Goal: Find specific page/section: Find specific page/section

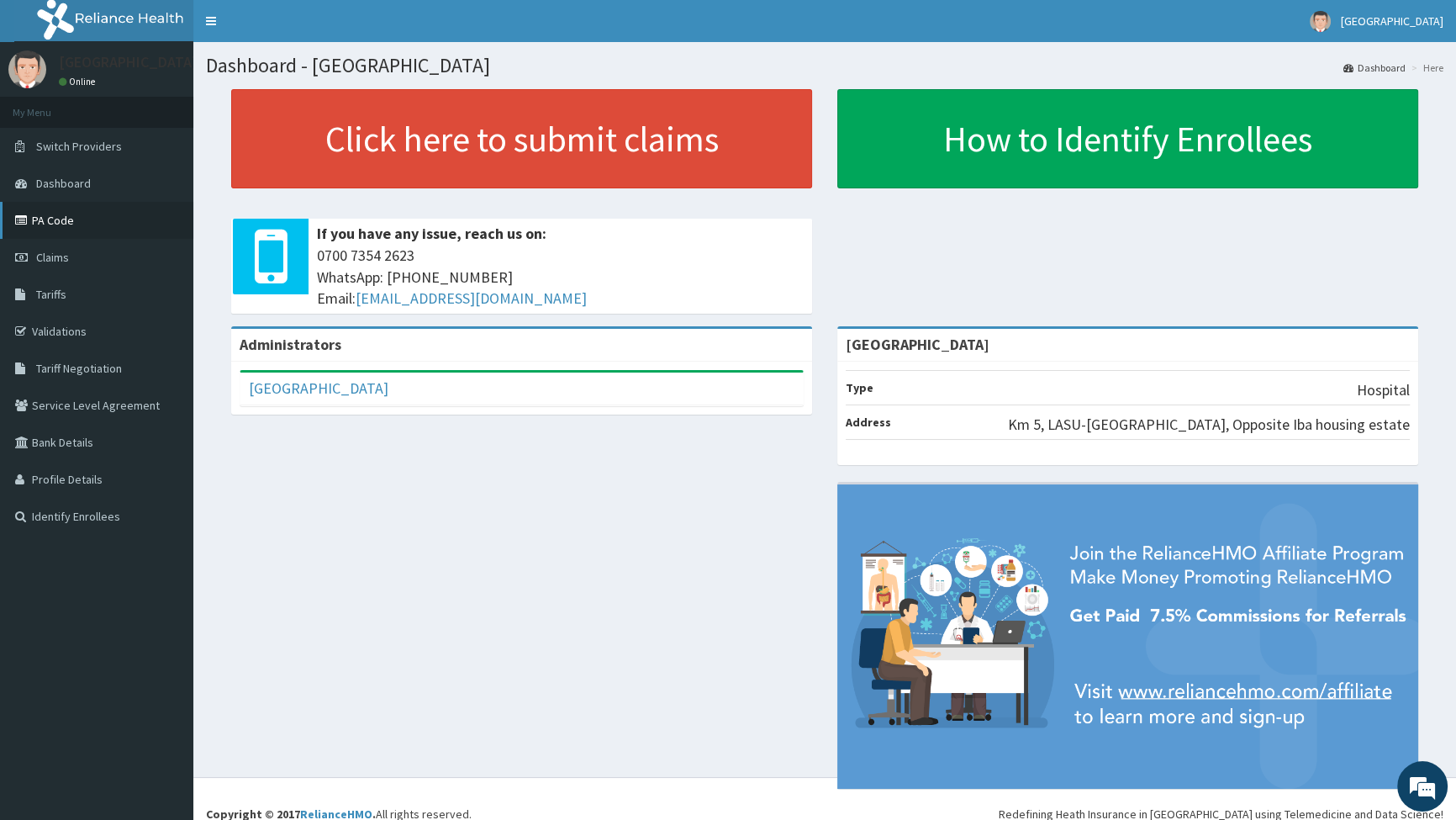
click at [62, 221] on link "PA Code" at bounding box center [96, 220] width 193 height 37
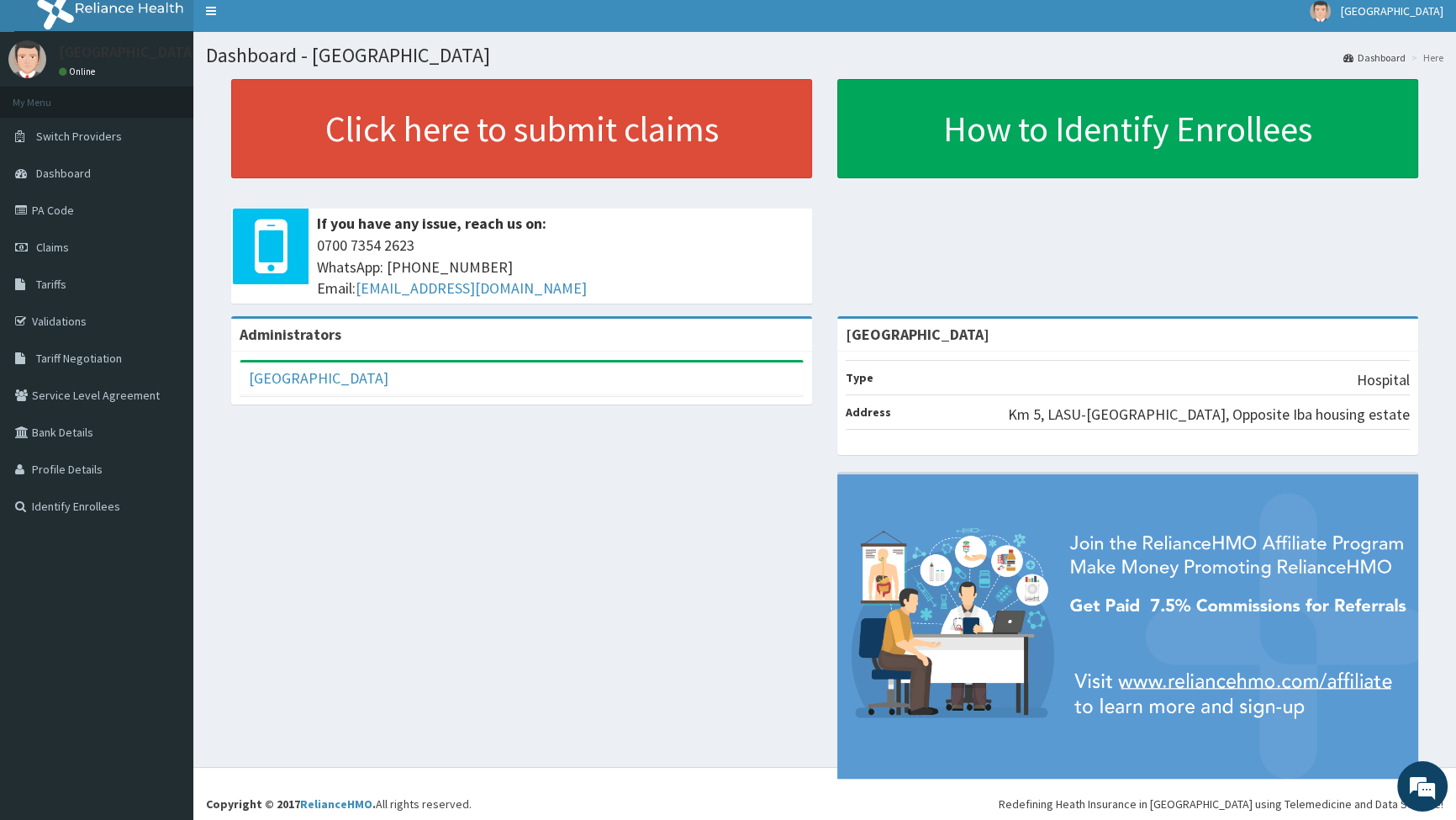
scroll to position [13, 0]
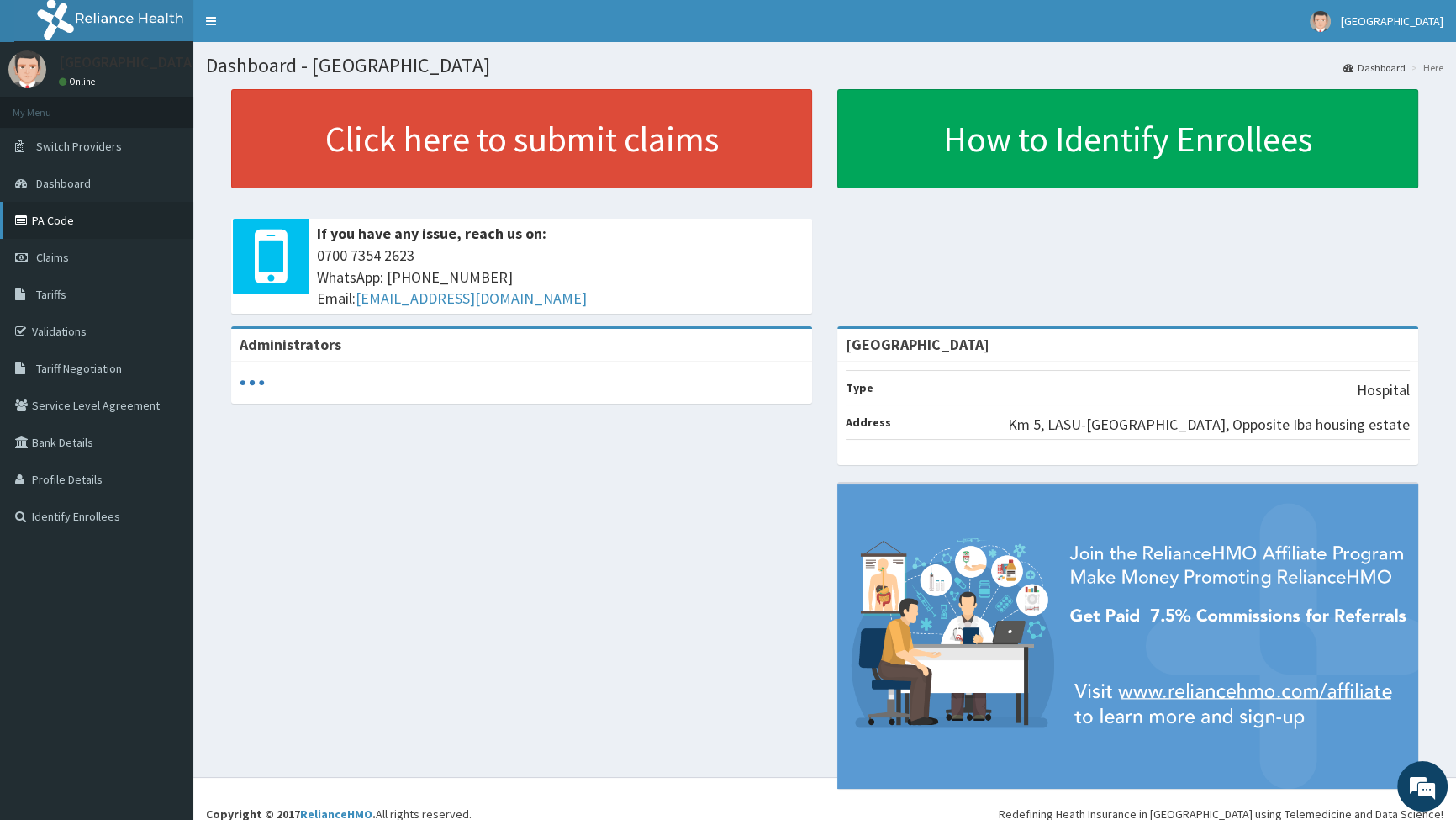
click at [59, 219] on link "PA Code" at bounding box center [96, 220] width 193 height 37
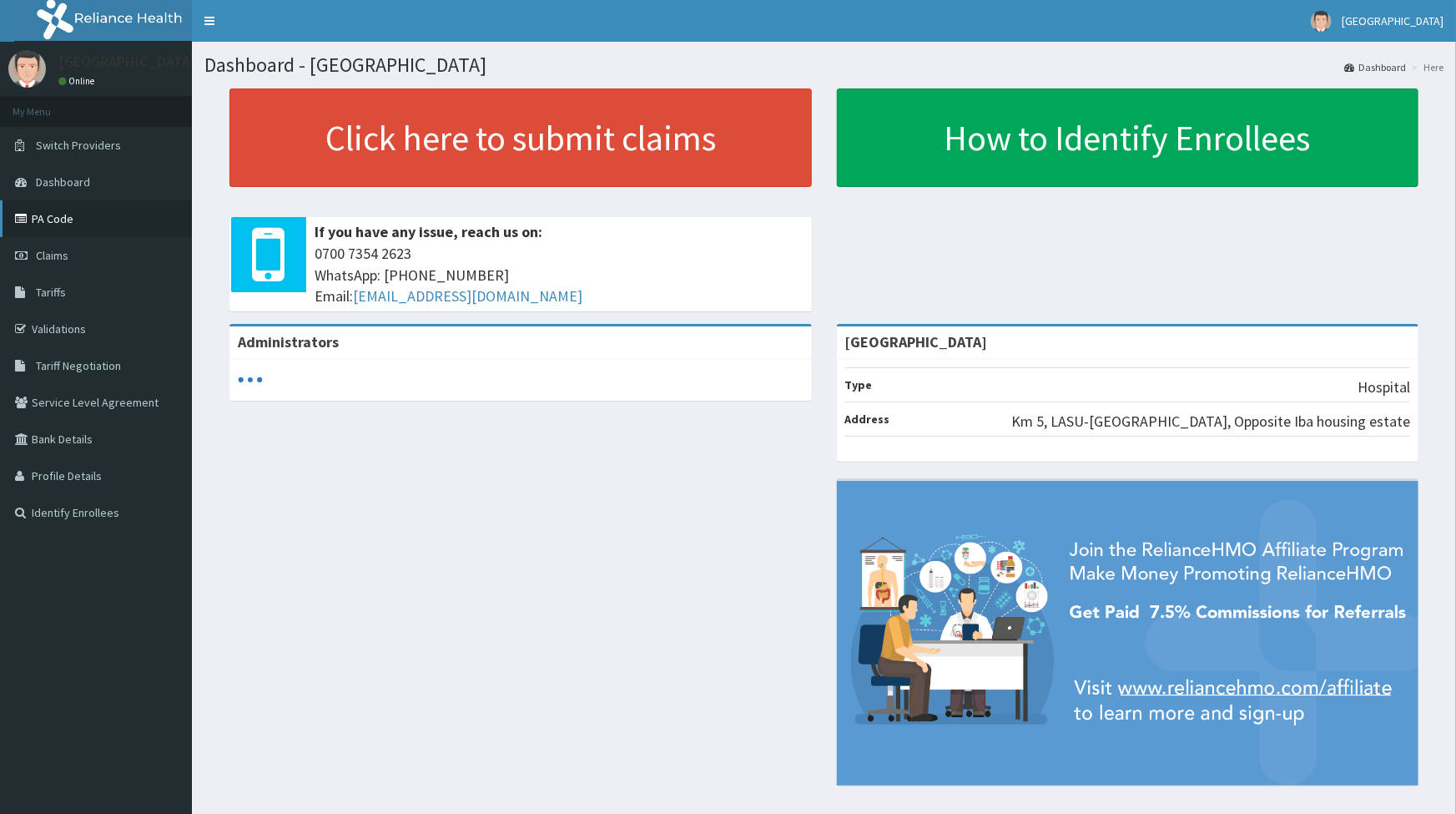
click at [52, 216] on link "PA Code" at bounding box center [95, 218] width 192 height 37
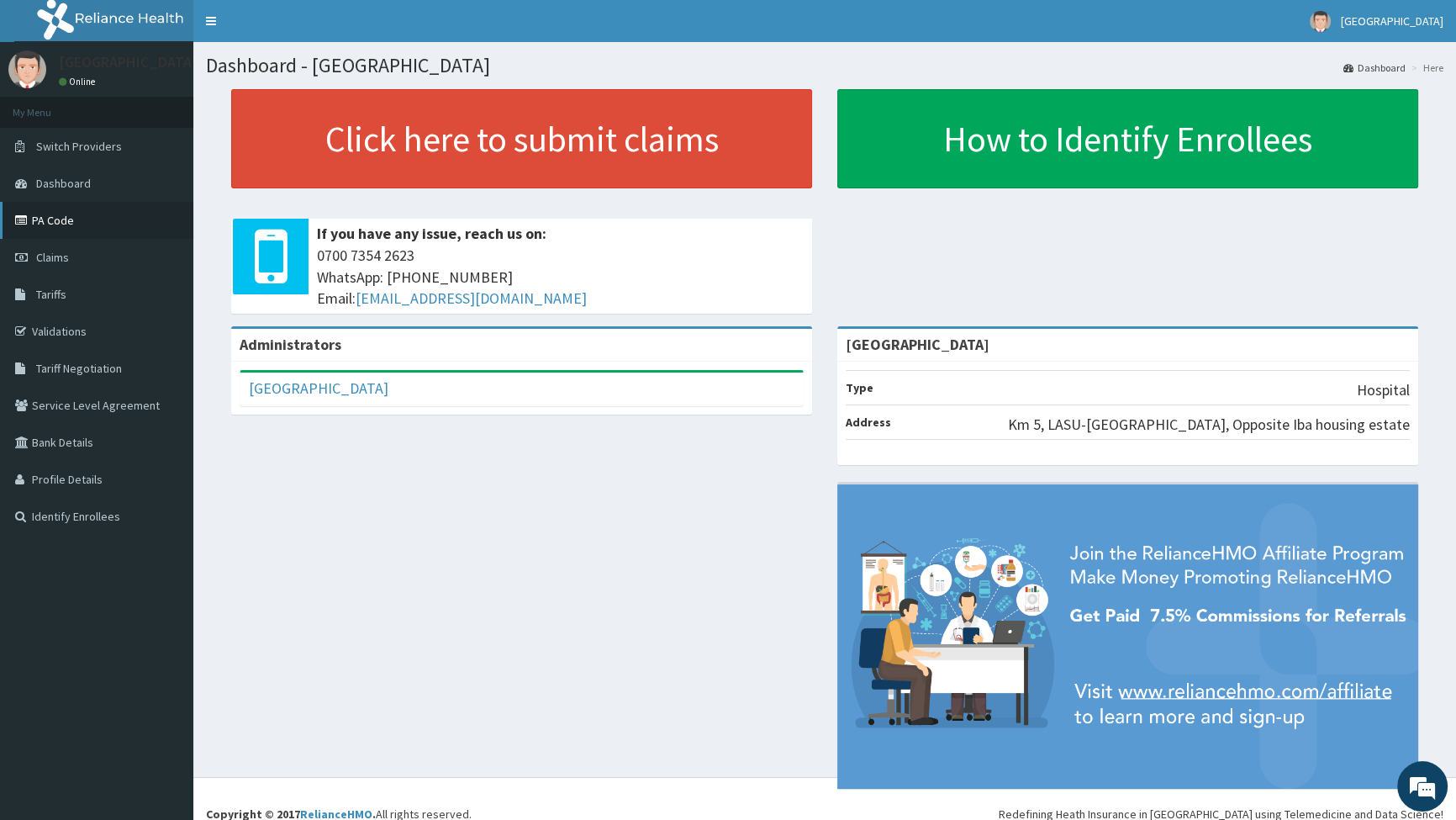
click at [68, 224] on link "PA Code" at bounding box center [96, 220] width 193 height 37
